Goal: Transaction & Acquisition: Book appointment/travel/reservation

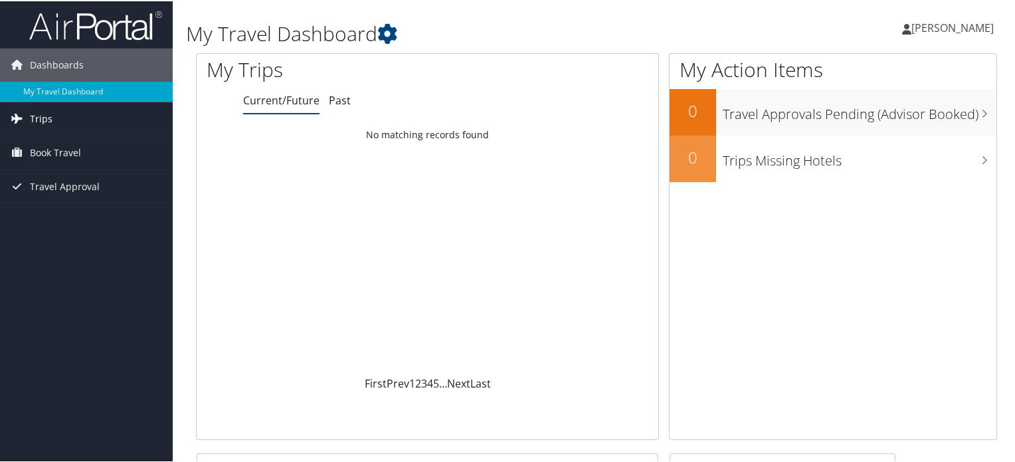
click at [40, 114] on span "Trips" at bounding box center [41, 117] width 23 height 33
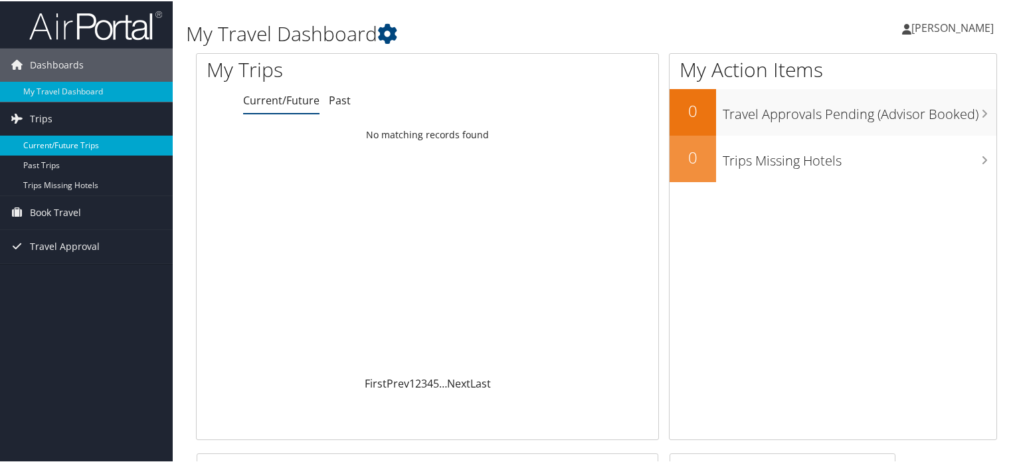
click at [56, 144] on link "Current/Future Trips" at bounding box center [86, 144] width 173 height 20
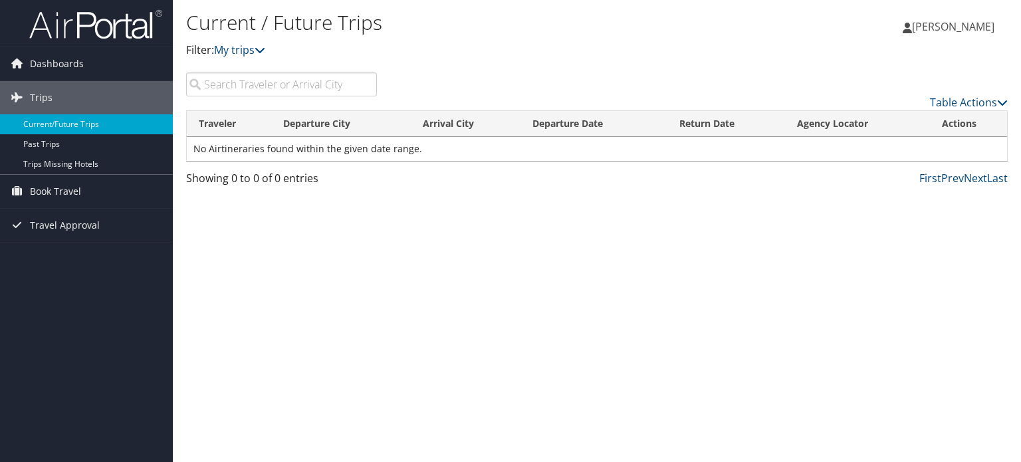
click at [292, 84] on input "search" at bounding box center [281, 84] width 191 height 24
click at [67, 193] on span "Book Travel" at bounding box center [55, 191] width 51 height 33
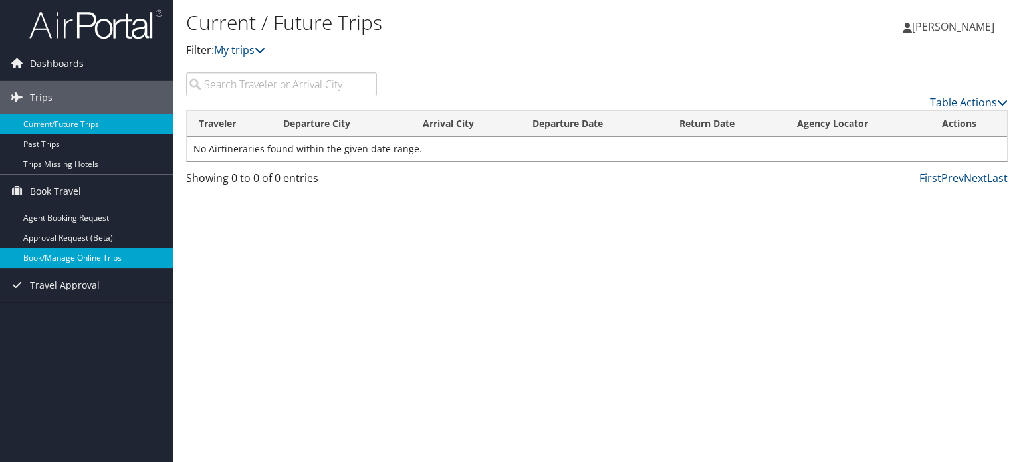
click at [87, 261] on link "Book/Manage Online Trips" at bounding box center [86, 258] width 173 height 20
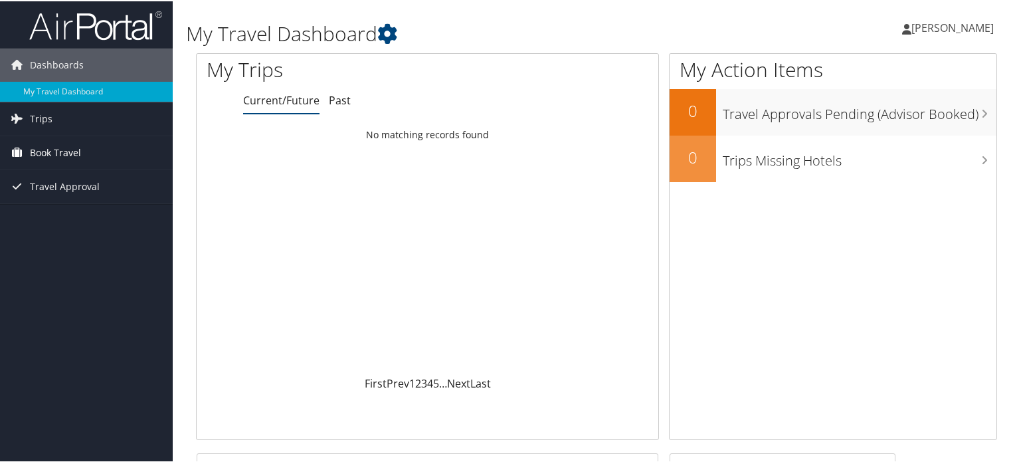
click at [54, 155] on span "Book Travel" at bounding box center [55, 151] width 51 height 33
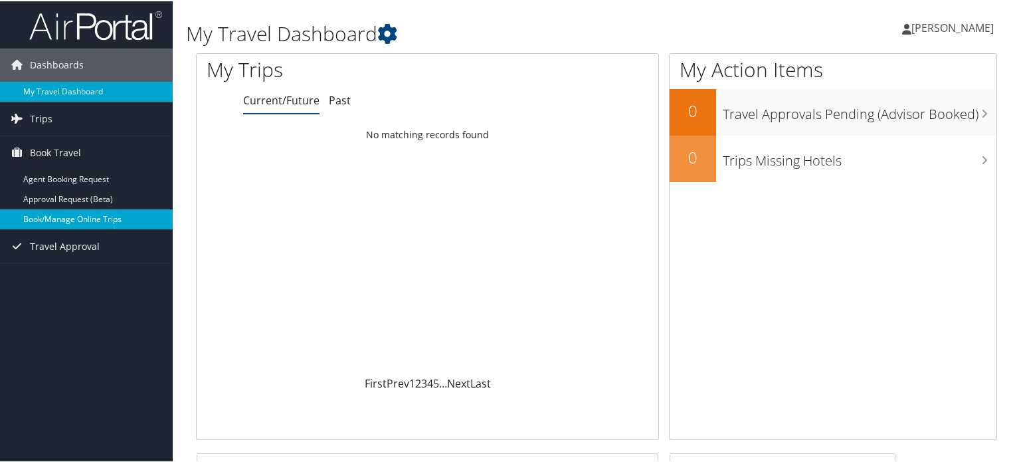
click at [79, 215] on link "Book/Manage Online Trips" at bounding box center [86, 218] width 173 height 20
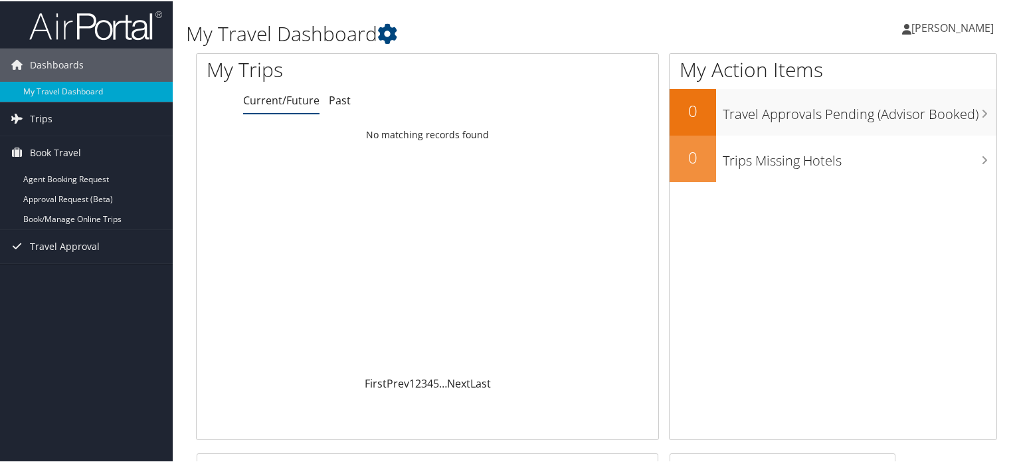
click at [914, 24] on span "[PERSON_NAME]" at bounding box center [953, 26] width 82 height 15
click at [888, 124] on link "View Travel Profile" at bounding box center [917, 118] width 148 height 23
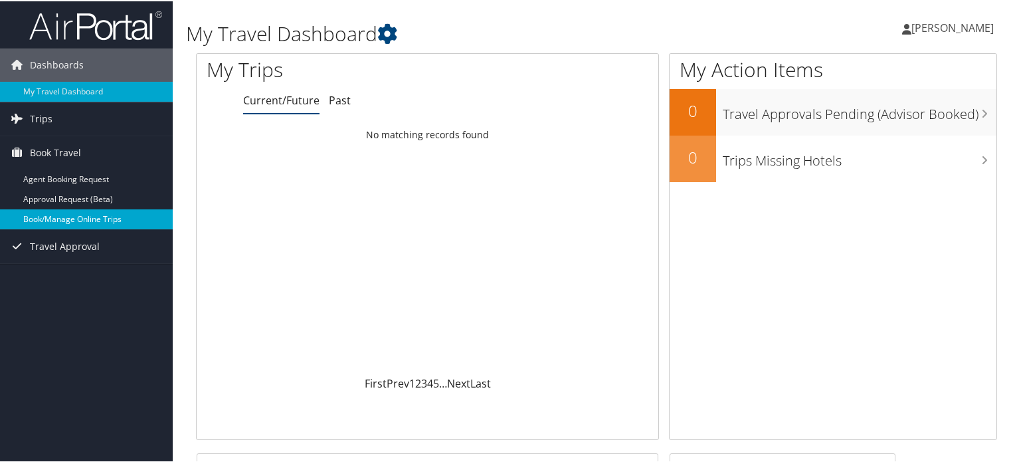
click at [74, 223] on link "Book/Manage Online Trips" at bounding box center [86, 218] width 173 height 20
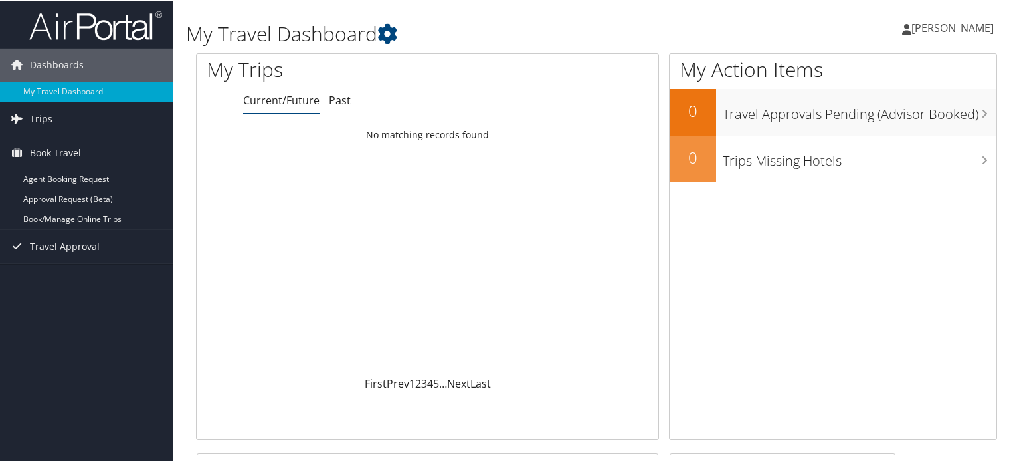
click at [600, 96] on ul "Current/Future Past" at bounding box center [450, 100] width 415 height 24
click at [925, 30] on span "[PERSON_NAME]" at bounding box center [953, 26] width 82 height 15
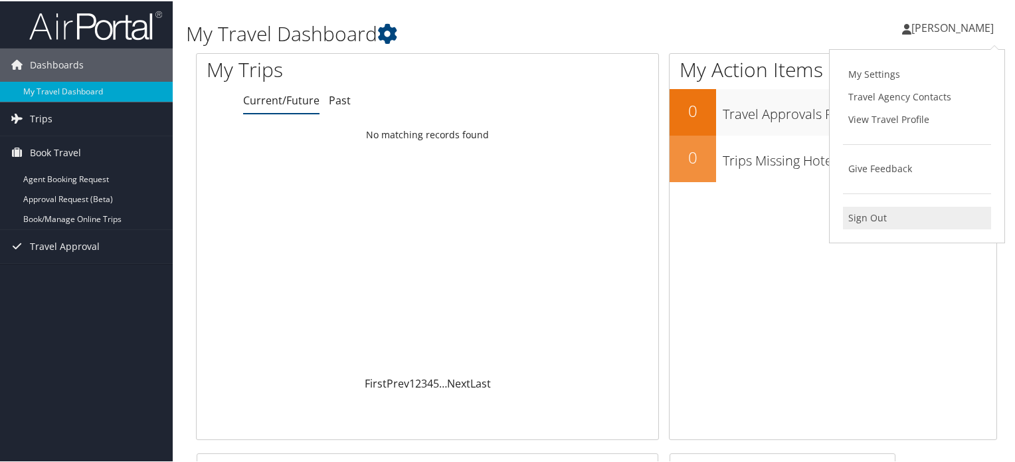
click at [861, 219] on link "Sign Out" at bounding box center [917, 216] width 148 height 23
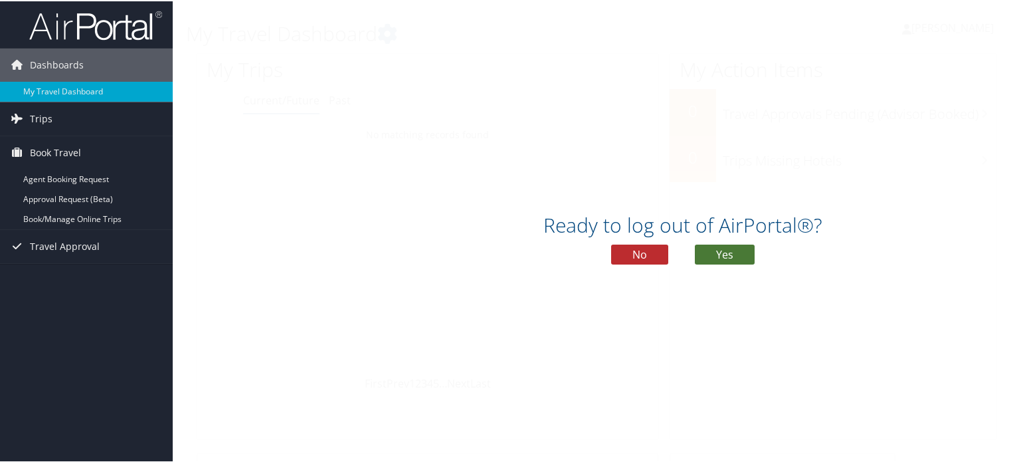
click at [698, 250] on button "Yes" at bounding box center [725, 253] width 60 height 20
